Goal: Navigation & Orientation: Find specific page/section

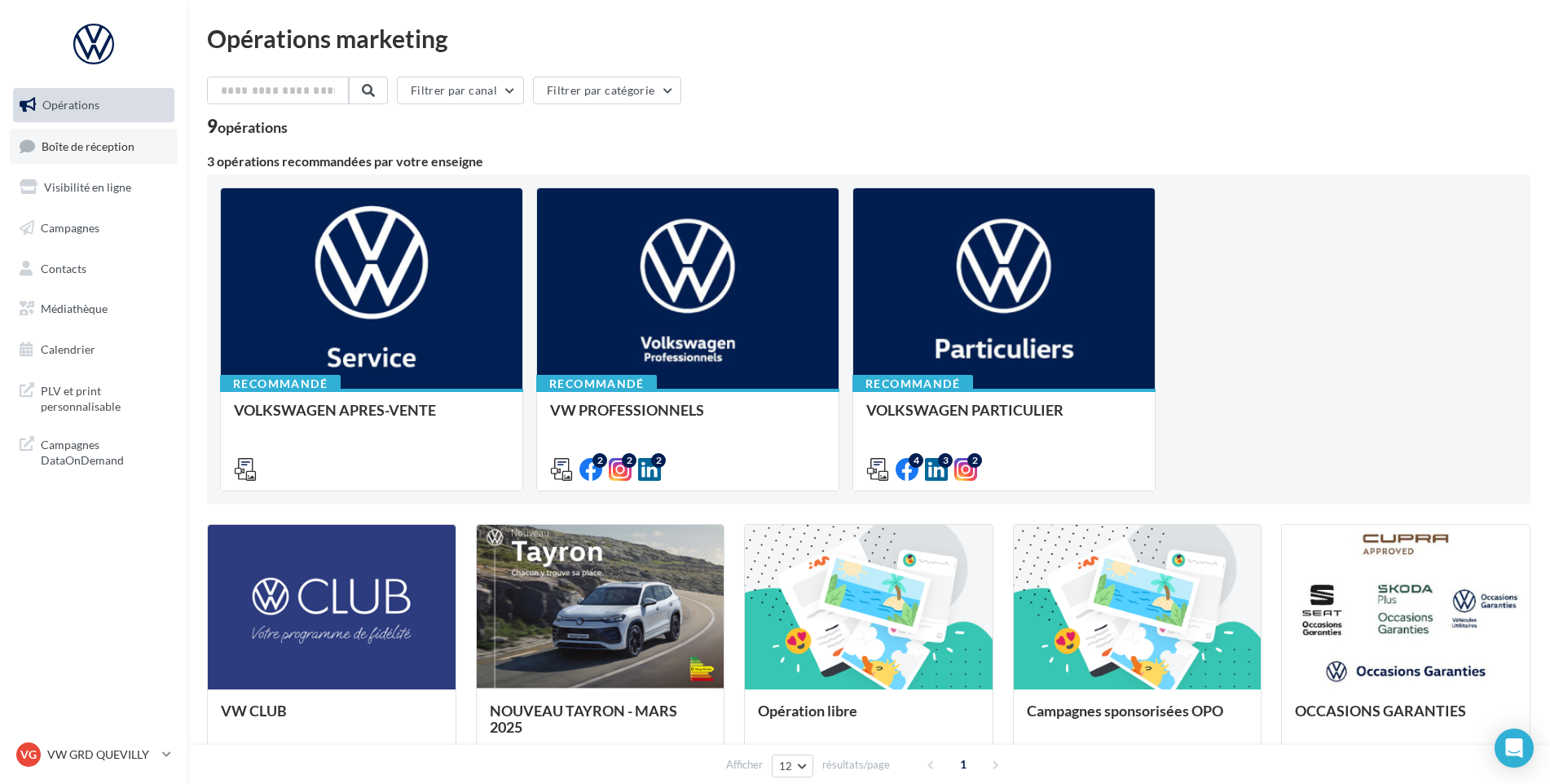
click at [72, 155] on link "Boîte de réception" at bounding box center [93, 146] width 168 height 35
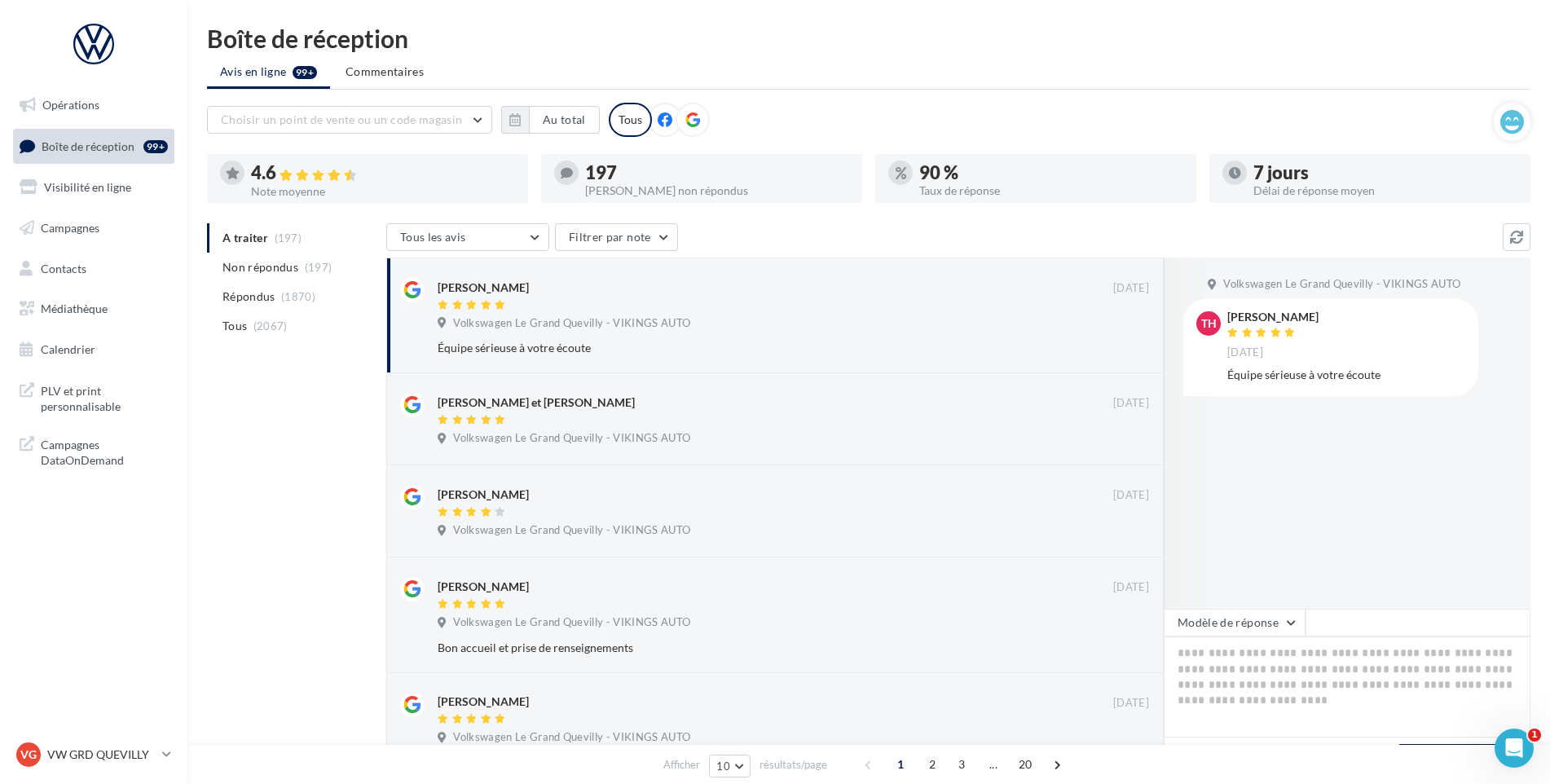
click at [111, 730] on nav "Opérations Boîte de réception 99+ Visibilité en ligne Campagnes Contacts Médiat…" at bounding box center [94, 392] width 188 height 784
click at [107, 761] on p "VW GRD QUEVILLY" at bounding box center [101, 754] width 108 height 16
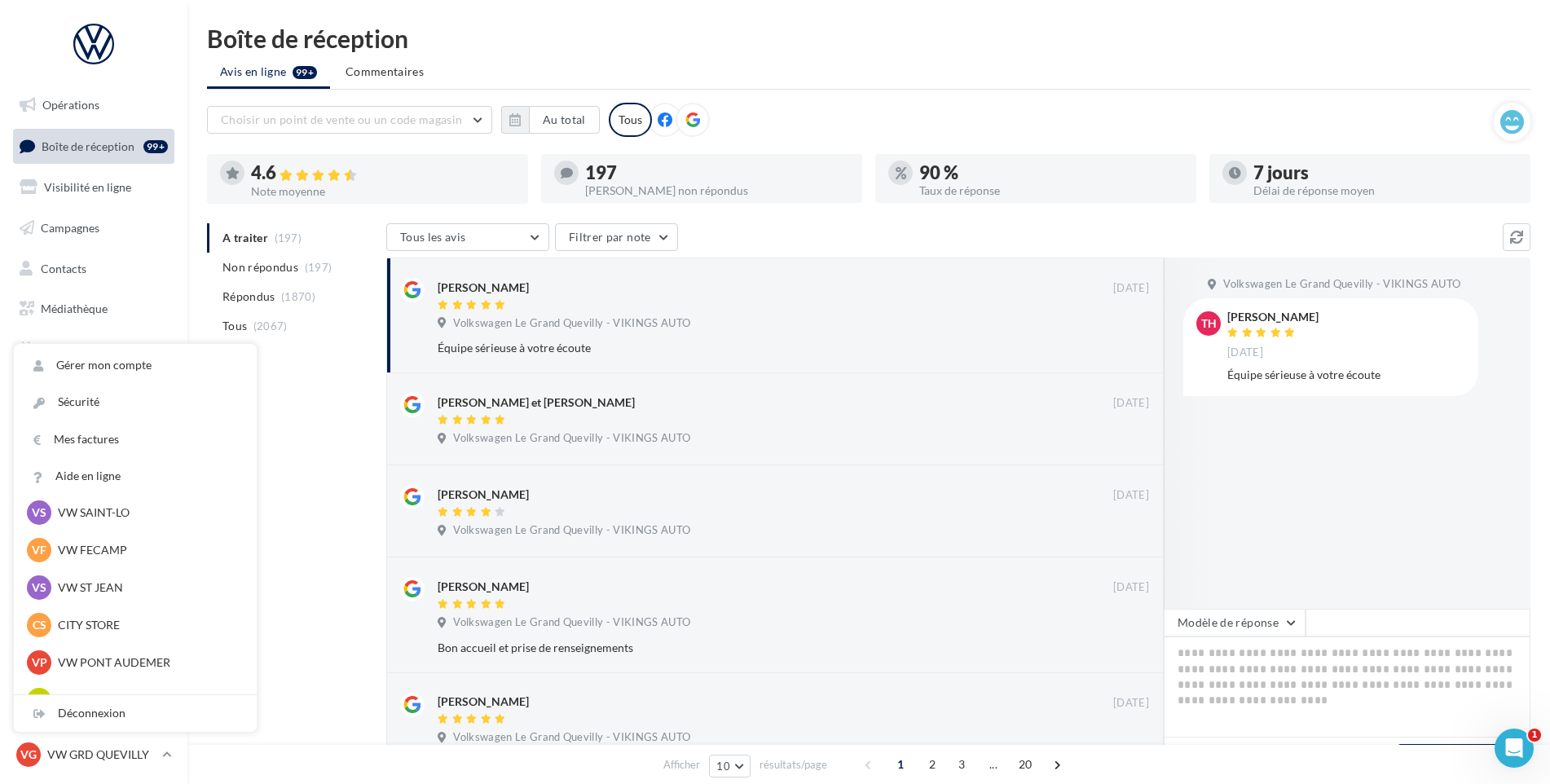
scroll to position [198, 0]
click at [126, 585] on p "VW ST JEAN" at bounding box center [147, 588] width 179 height 16
